Goal: Information Seeking & Learning: Check status

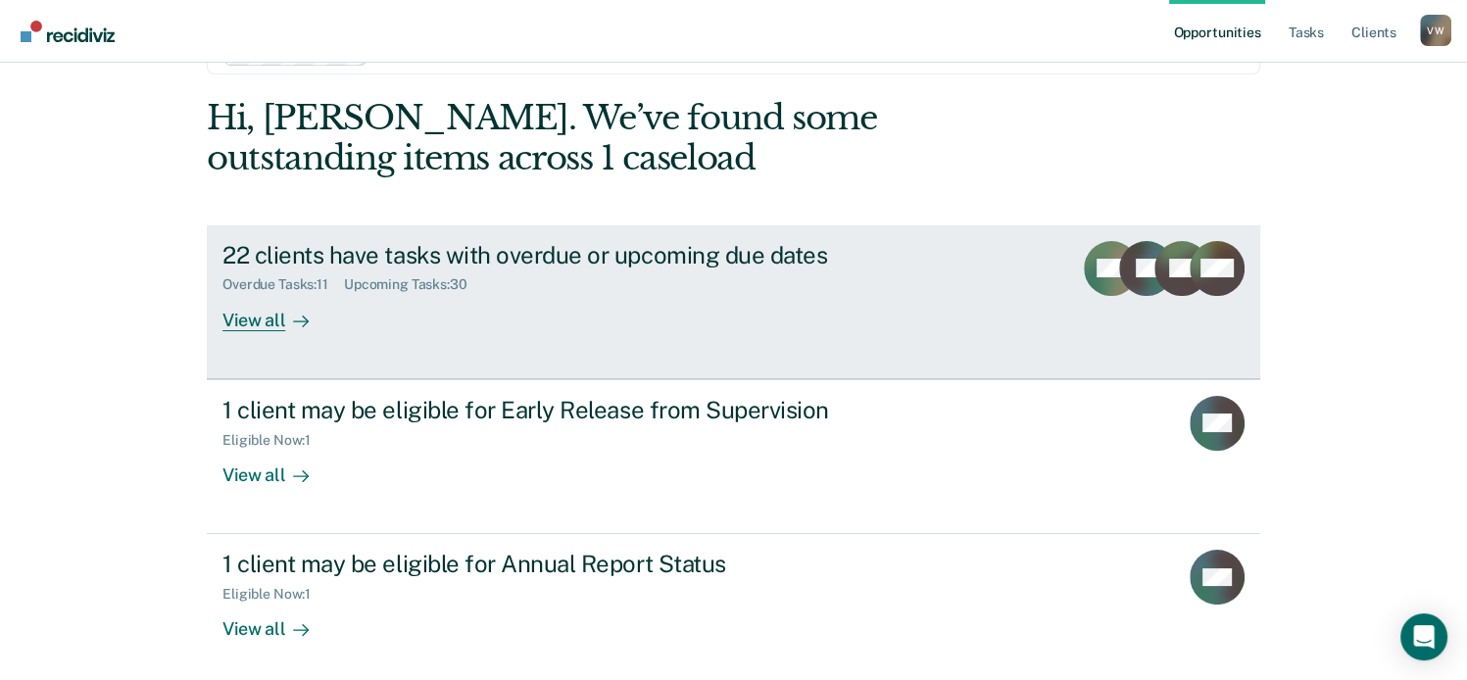
scroll to position [74, 0]
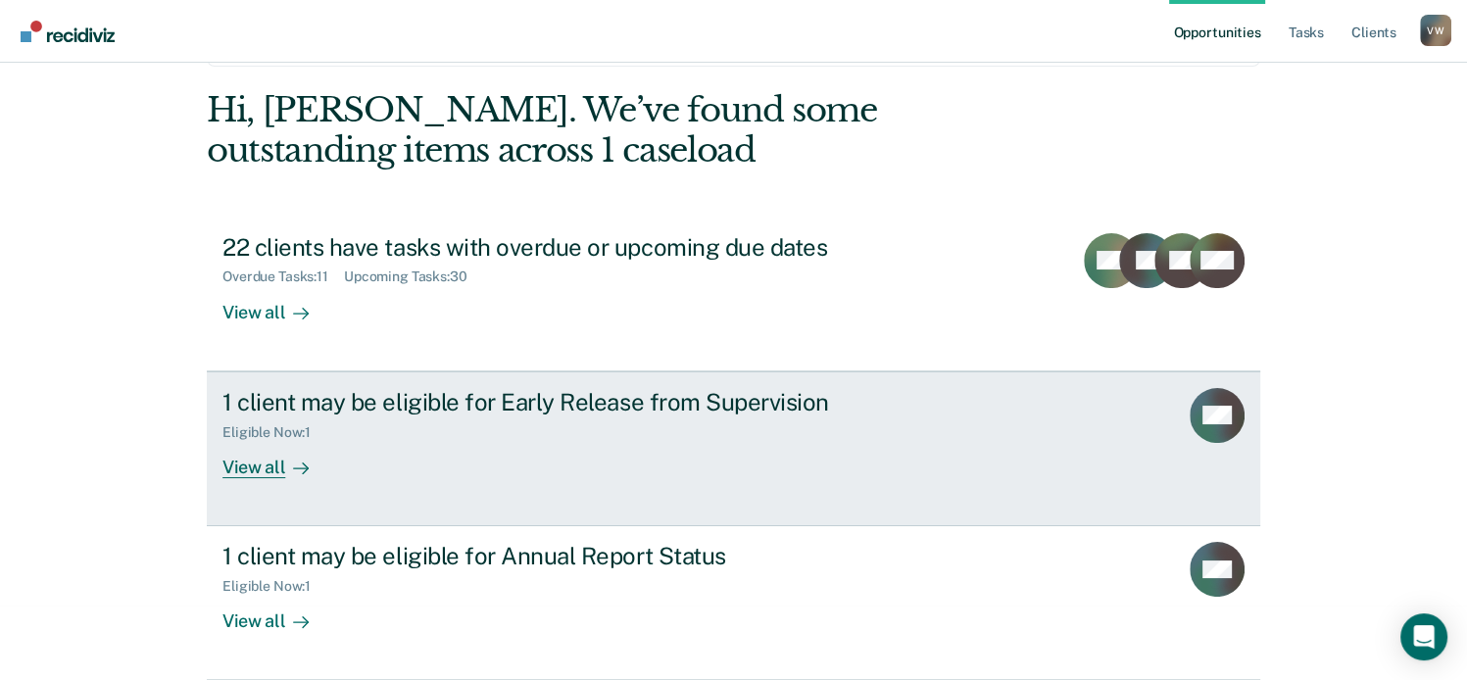
click at [272, 463] on div "View all" at bounding box center [277, 459] width 110 height 38
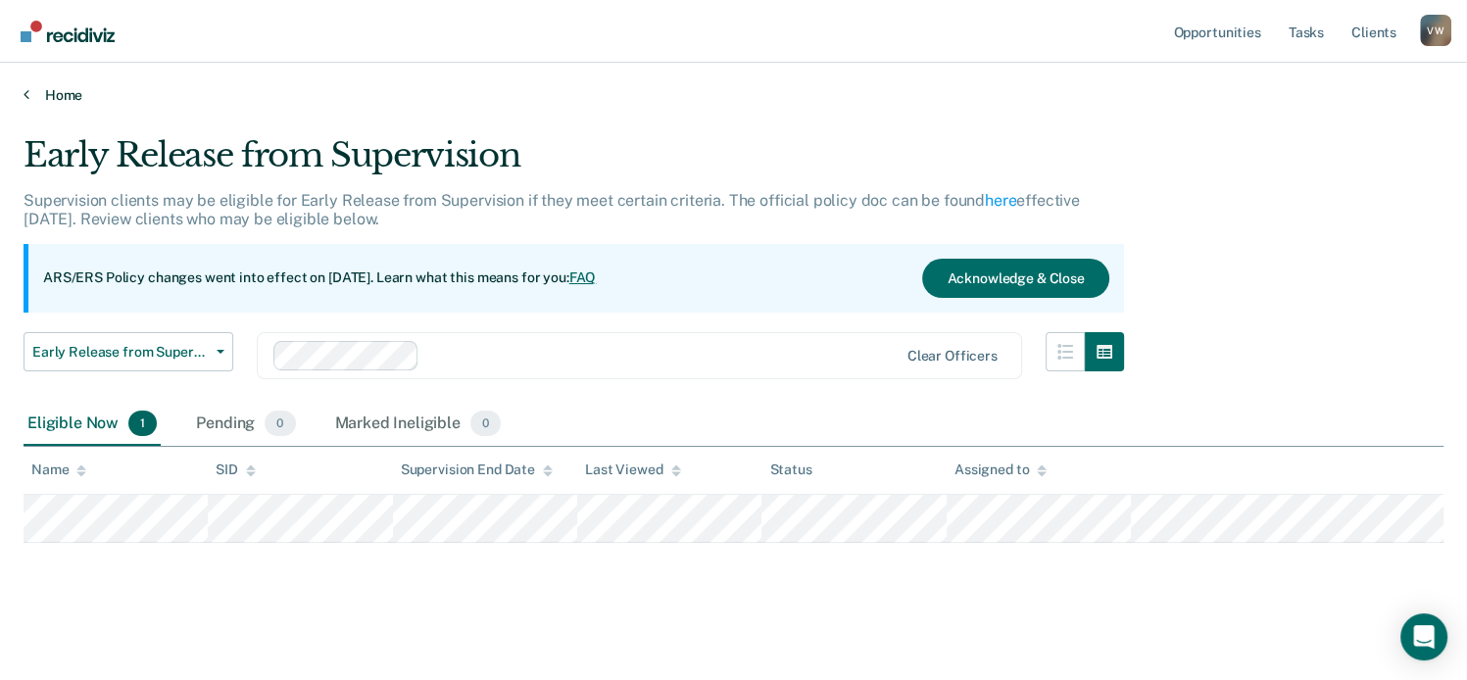
click at [64, 91] on link "Home" at bounding box center [733, 95] width 1419 height 18
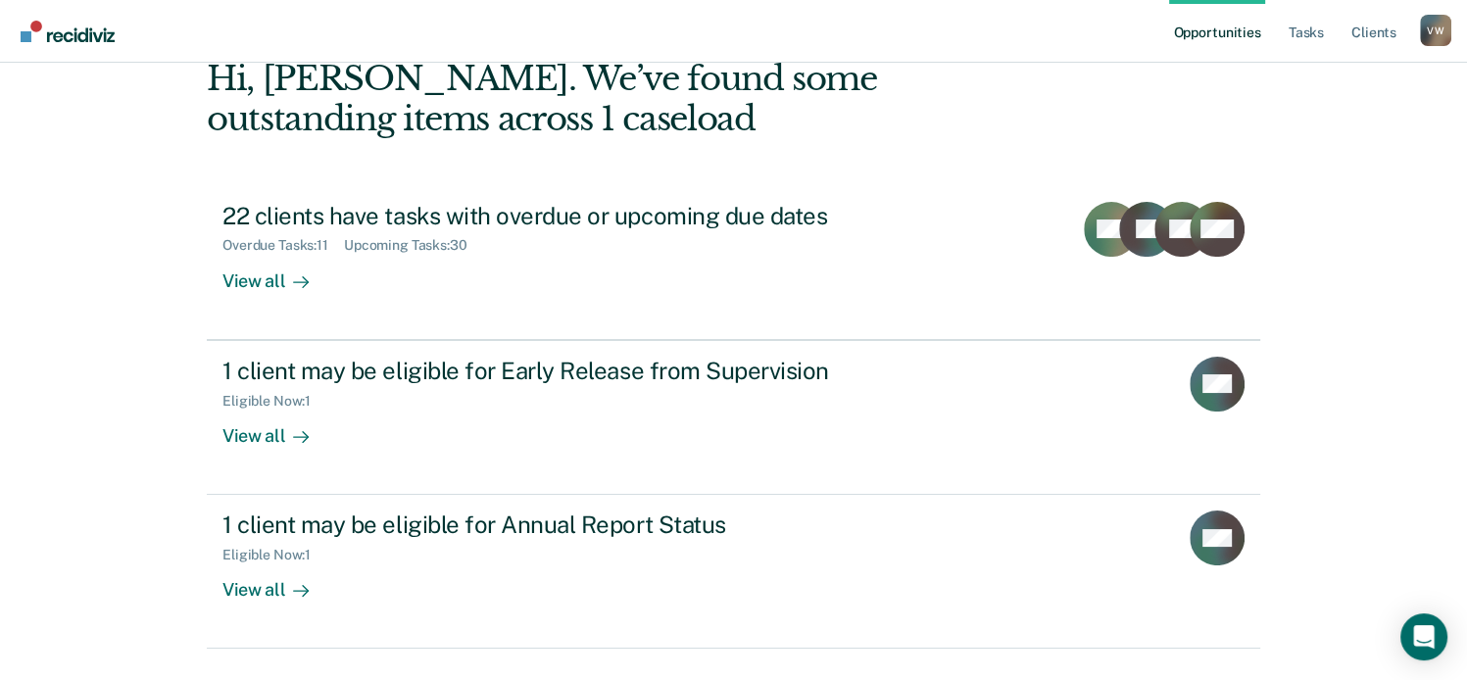
scroll to position [153, 0]
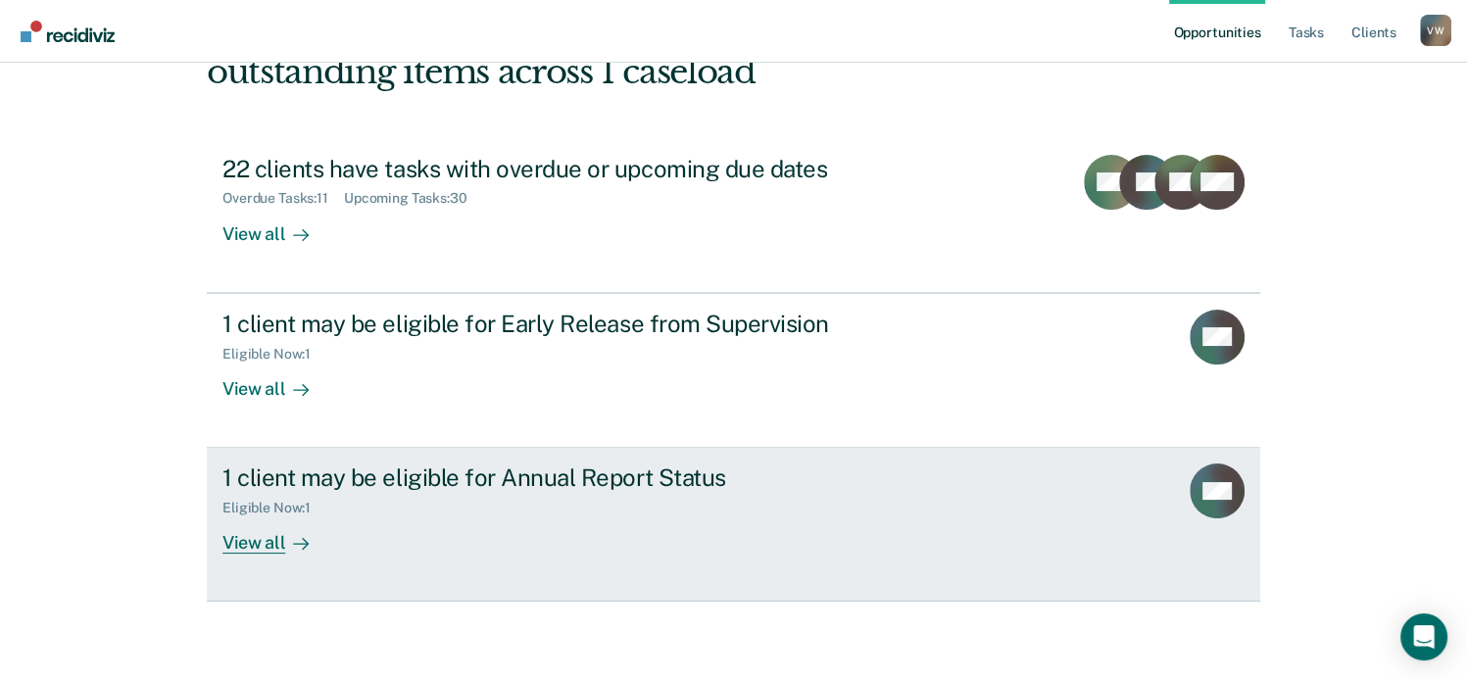
click at [302, 510] on div "Eligible Now : 1" at bounding box center [274, 508] width 104 height 17
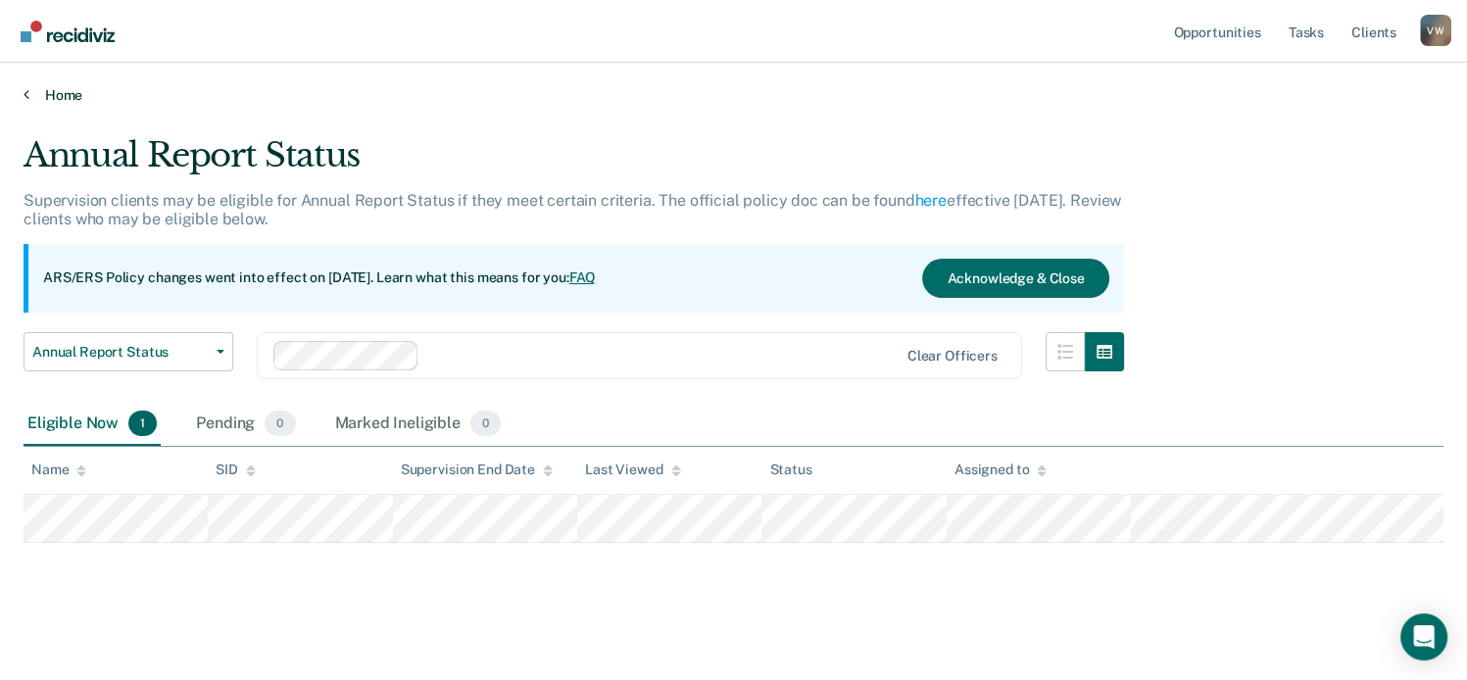
click at [37, 98] on link "Home" at bounding box center [733, 95] width 1419 height 18
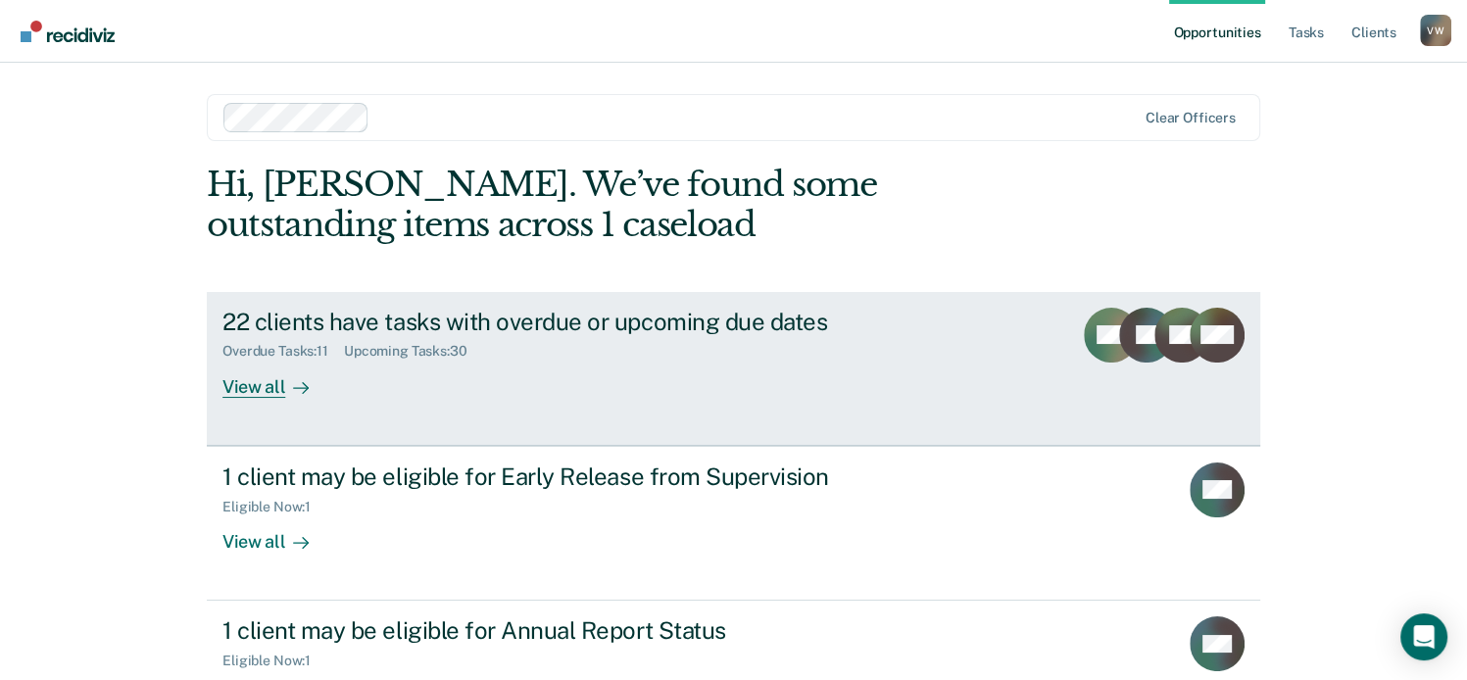
click at [291, 395] on div at bounding box center [297, 386] width 24 height 23
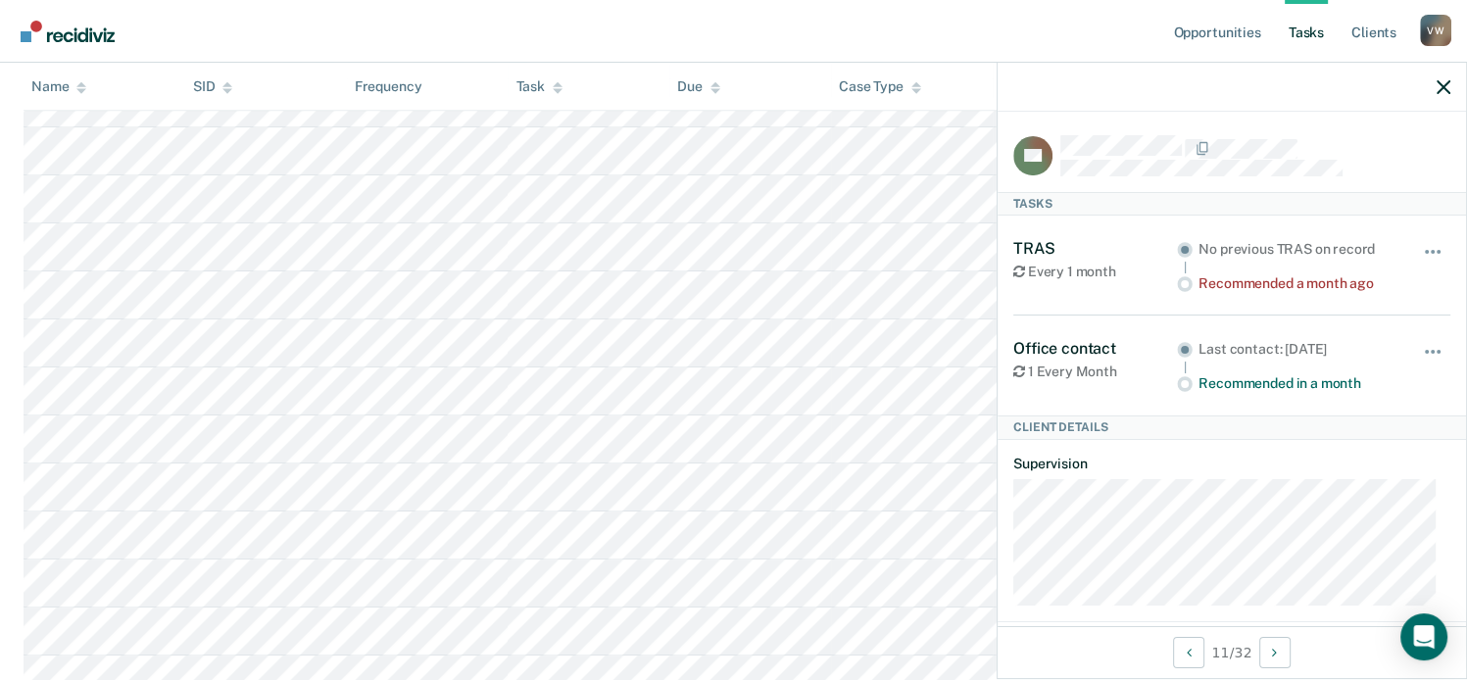
scroll to position [913, 0]
click at [1383, 38] on link "Client s" at bounding box center [1373, 31] width 53 height 63
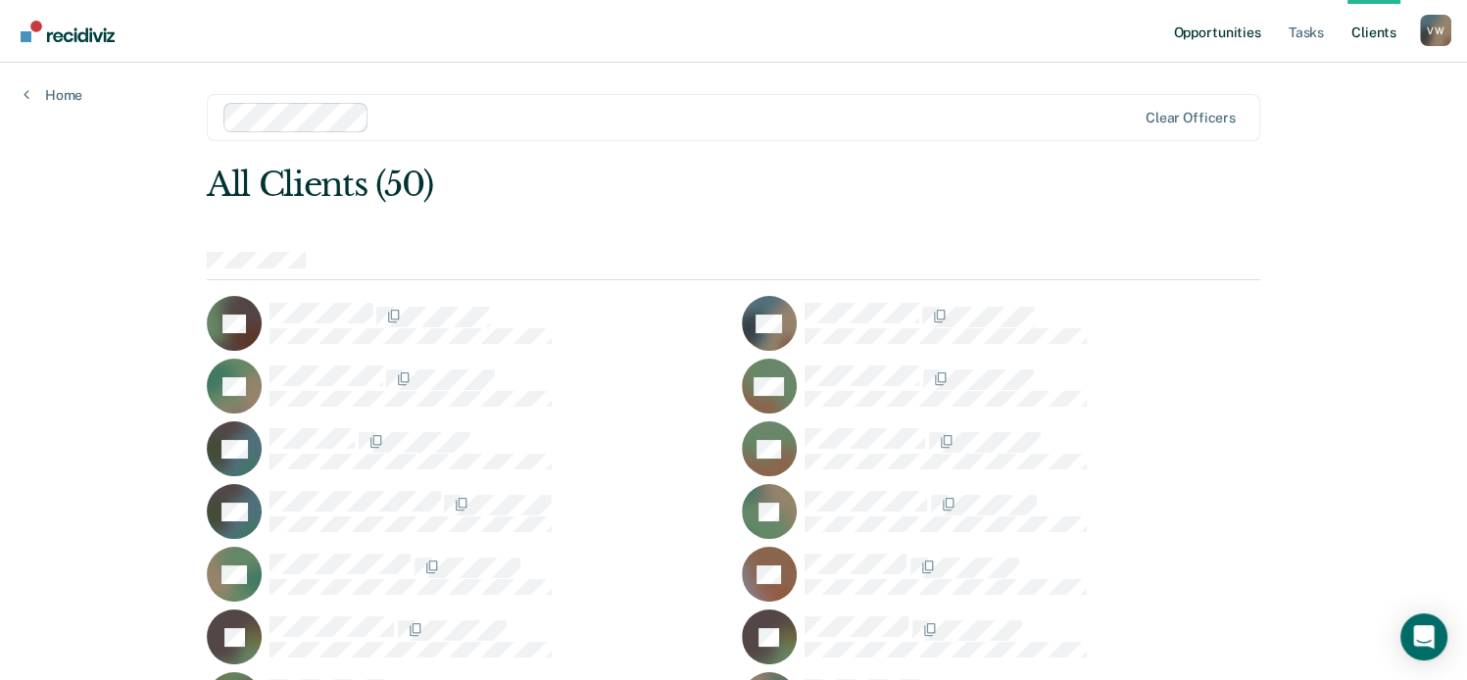
click at [1247, 24] on link "Opportunities" at bounding box center [1216, 31] width 95 height 63
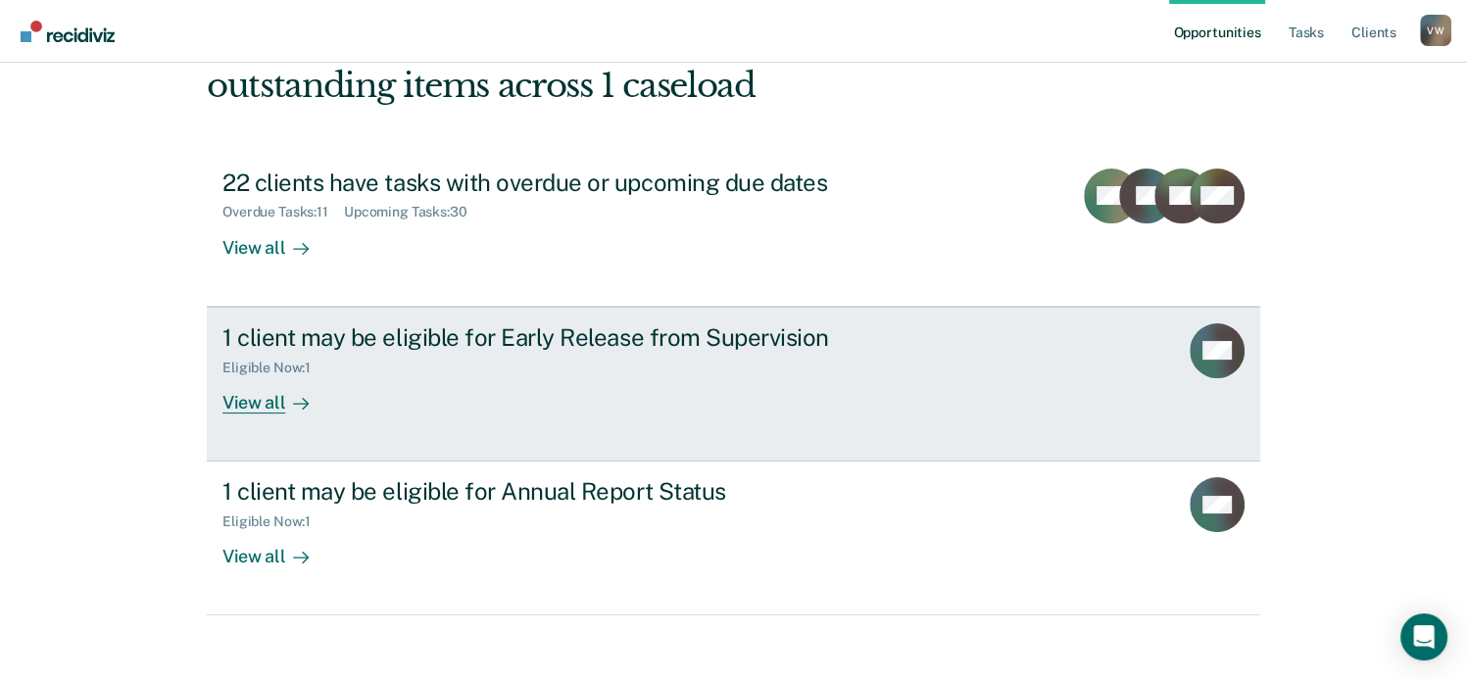
scroll to position [153, 0]
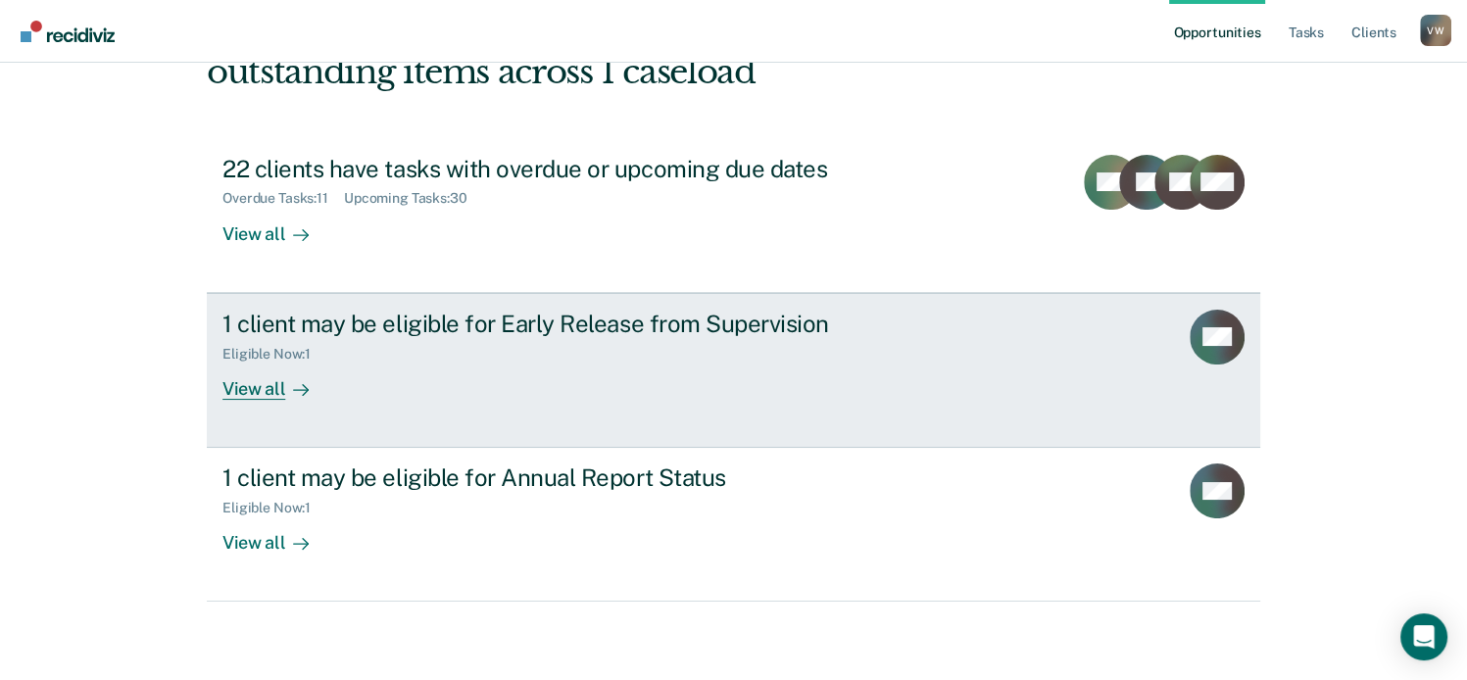
click at [243, 342] on div "Eligible Now : 1" at bounding box center [566, 350] width 688 height 24
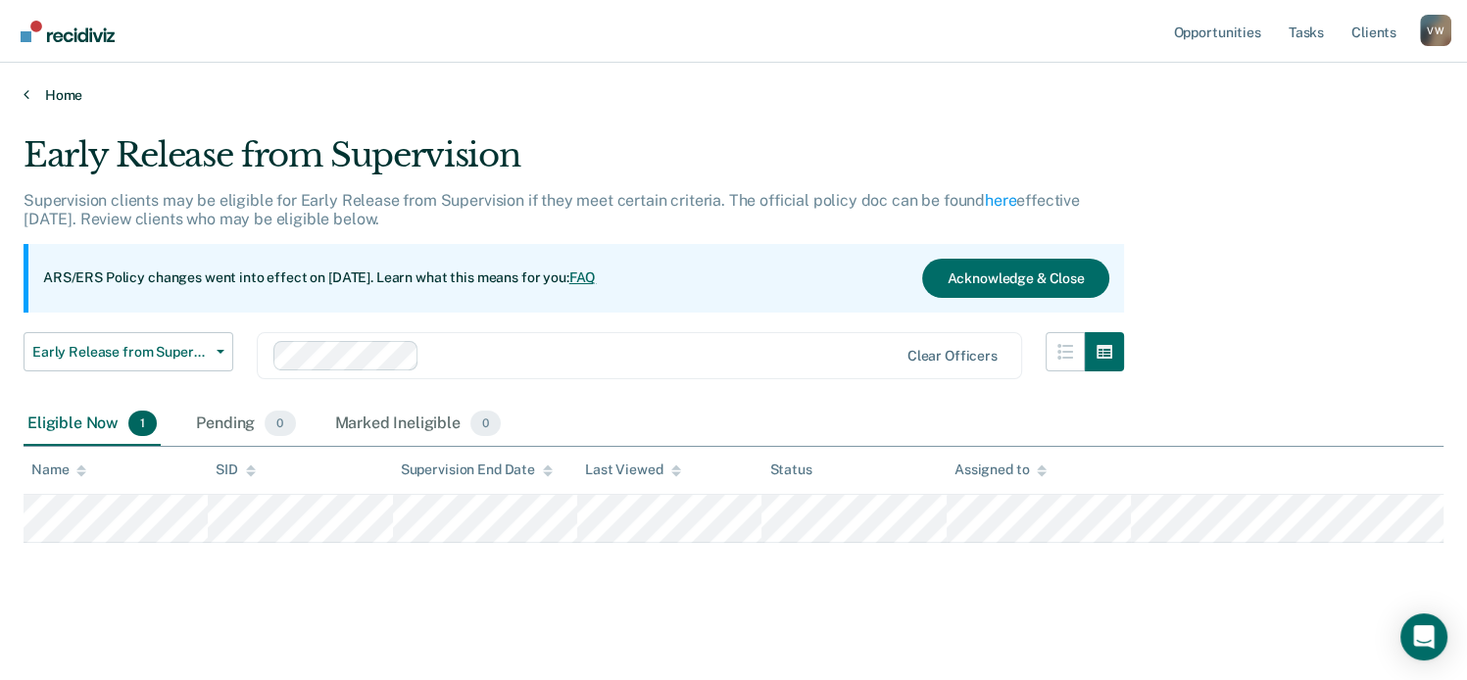
click at [53, 99] on link "Home" at bounding box center [733, 95] width 1419 height 18
